Goal: Information Seeking & Learning: Check status

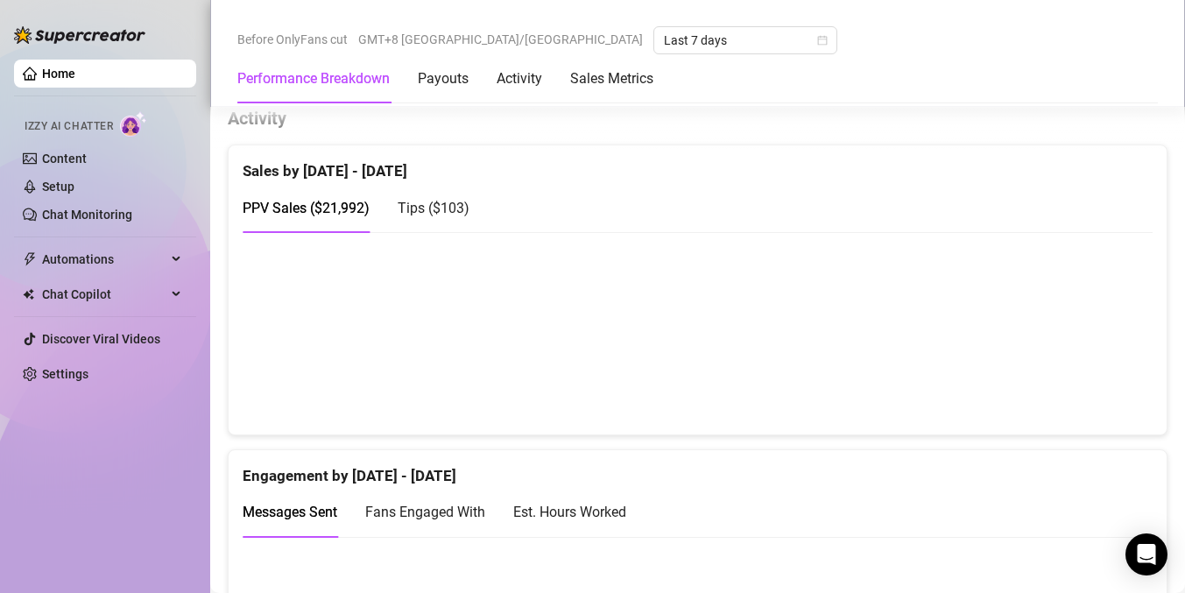
scroll to position [871, 0]
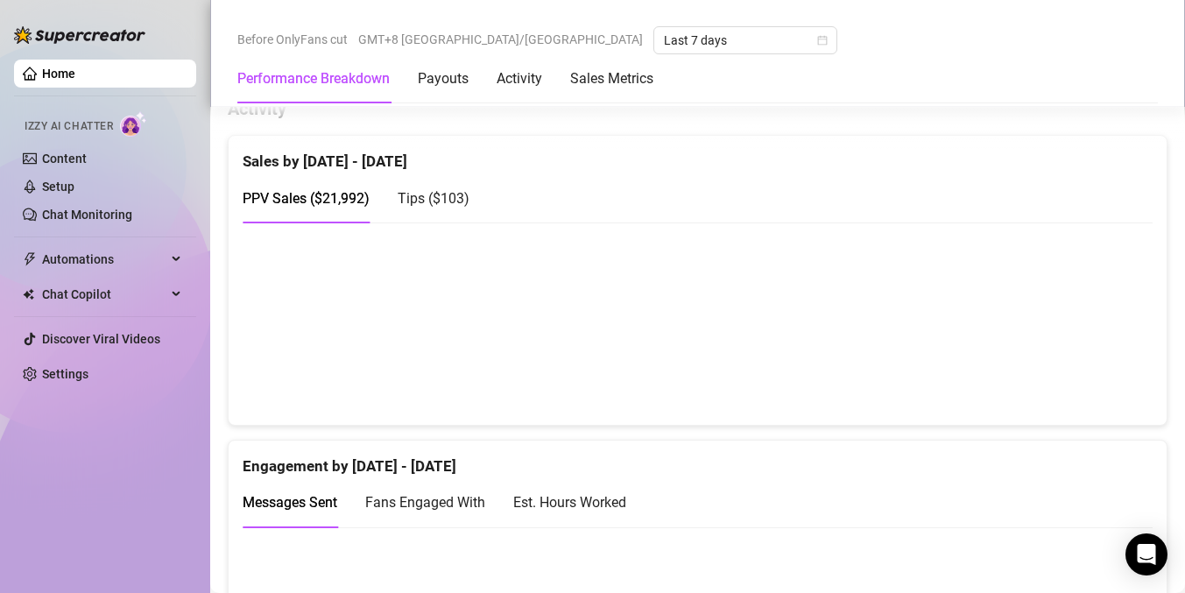
click at [388, 18] on div "Before OnlyFans cut GMT+8 [GEOGRAPHIC_DATA]/[GEOGRAPHIC_DATA] Last 7 days Perfo…" at bounding box center [697, 53] width 974 height 107
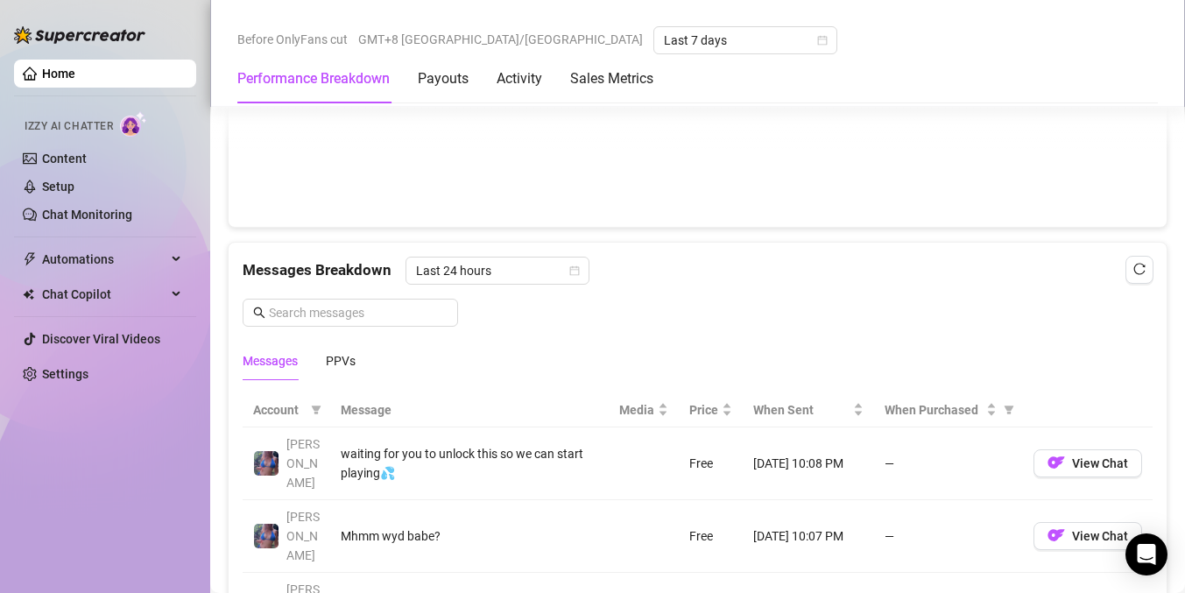
scroll to position [1381, 0]
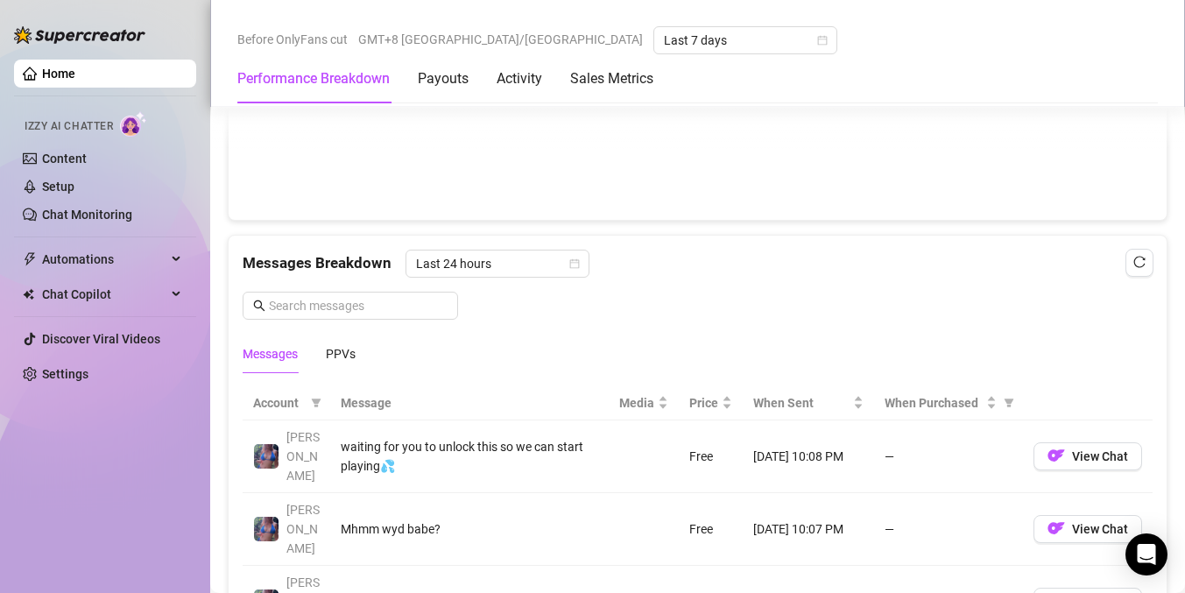
click at [1153, 255] on div "Messages Breakdown Last 24 hours Messages PPVs" at bounding box center [698, 304] width 938 height 137
click at [1132, 261] on button "button" at bounding box center [1139, 263] width 28 height 28
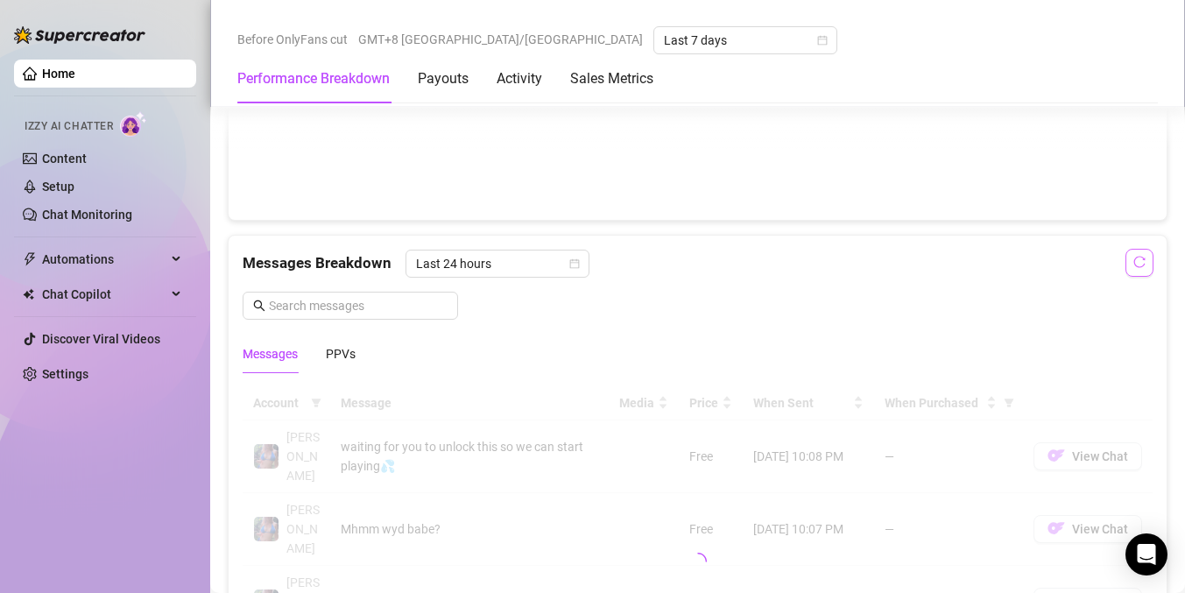
click at [1132, 261] on button "button" at bounding box center [1139, 263] width 28 height 28
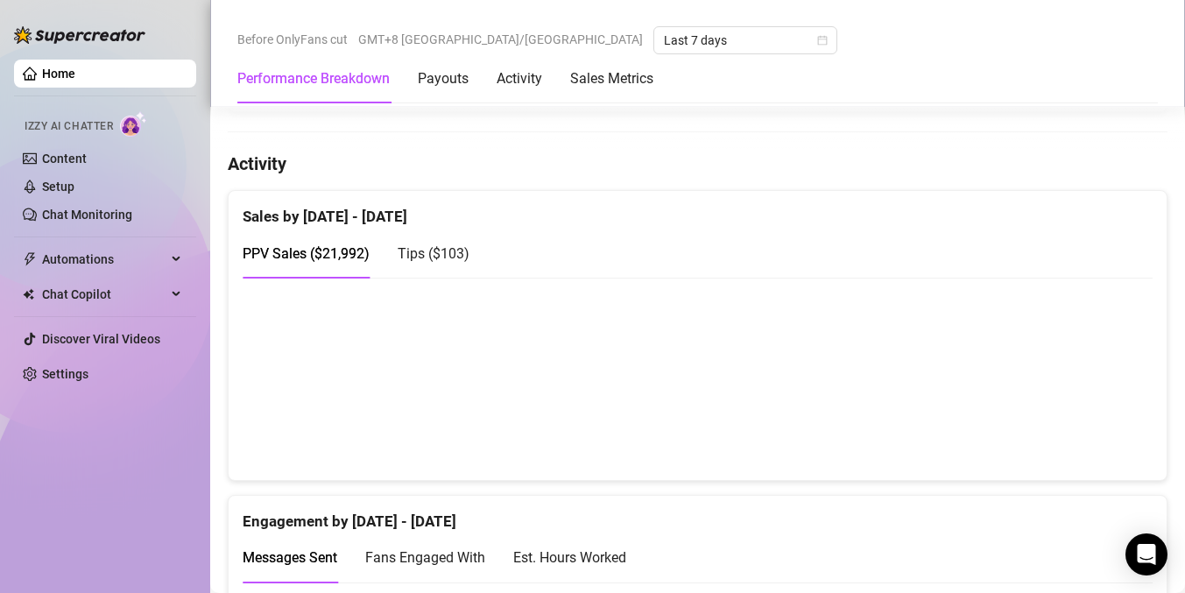
scroll to position [468, 0]
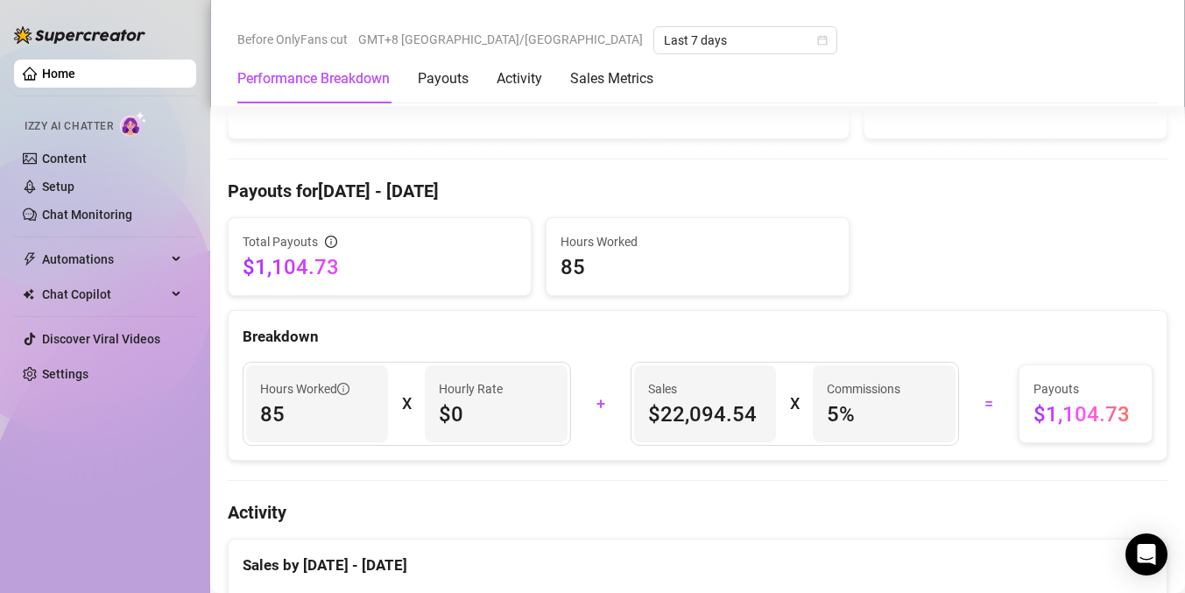
click at [95, 457] on div "Home Izzy AI Chatter Content Setup Chat Monitoring Automations Chat Copilot Dis…" at bounding box center [105, 288] width 182 height 577
click at [450, 411] on span "$0" at bounding box center [496, 414] width 114 height 28
